Goal: Task Accomplishment & Management: Manage account settings

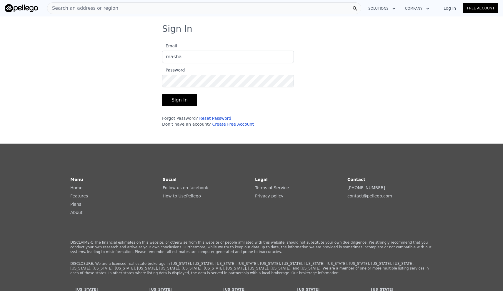
type input "masha"
click at [217, 116] on link "Reset Password" at bounding box center [215, 118] width 32 height 5
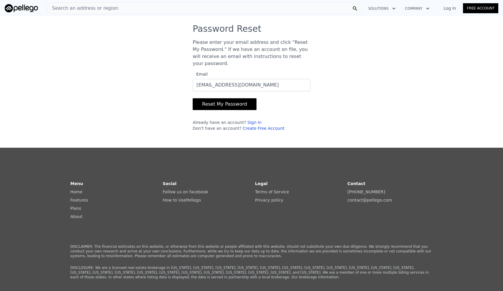
type input "[EMAIL_ADDRESS][DOMAIN_NAME]"
click at [215, 102] on button "Reset My Password" at bounding box center [225, 104] width 64 height 12
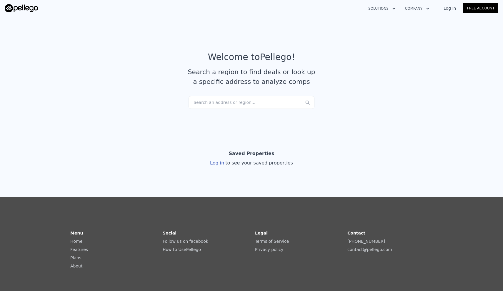
click at [451, 9] on link "Log In" at bounding box center [449, 8] width 26 height 6
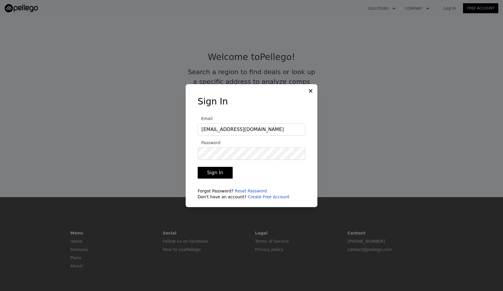
type input "[EMAIL_ADDRESS][DOMAIN_NAME]"
click at [222, 169] on button "Sign In" at bounding box center [215, 173] width 35 height 12
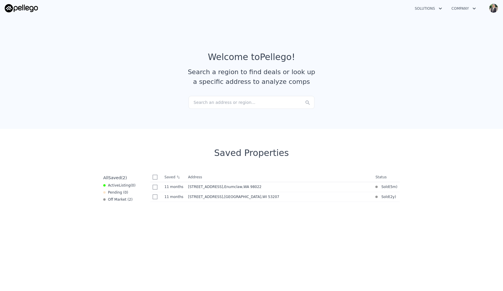
scroll to position [1, 0]
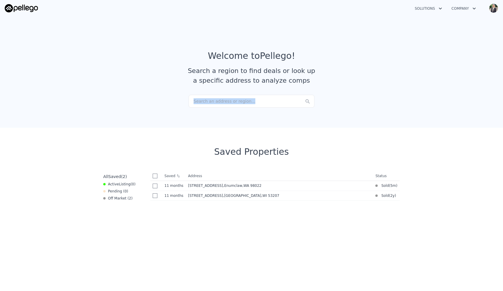
click at [252, 98] on div "Search an address or region..." at bounding box center [251, 101] width 126 height 13
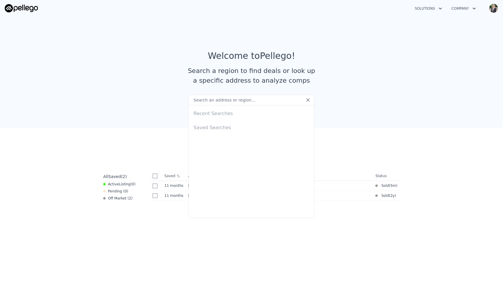
paste input "[STREET_ADDRESS][PERSON_NAME]"
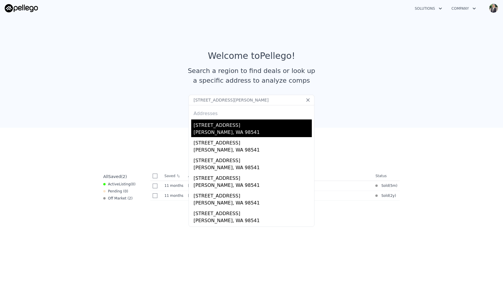
type input "[STREET_ADDRESS][PERSON_NAME]"
click at [213, 126] on div "[STREET_ADDRESS]" at bounding box center [252, 123] width 118 height 9
